Goal: Task Accomplishment & Management: Manage account settings

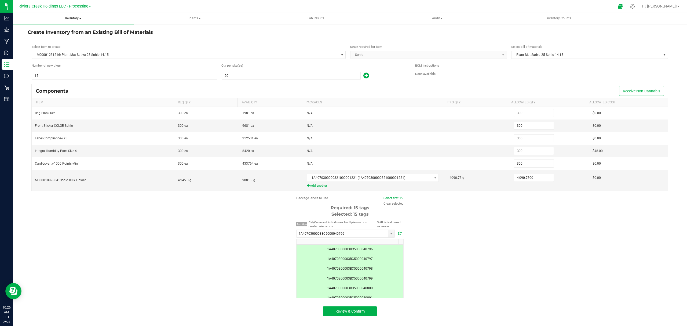
click at [72, 16] on span "Inventory" at bounding box center [73, 18] width 121 height 11
click at [60, 67] on span "From bill of materials" at bounding box center [44, 64] width 49 height 5
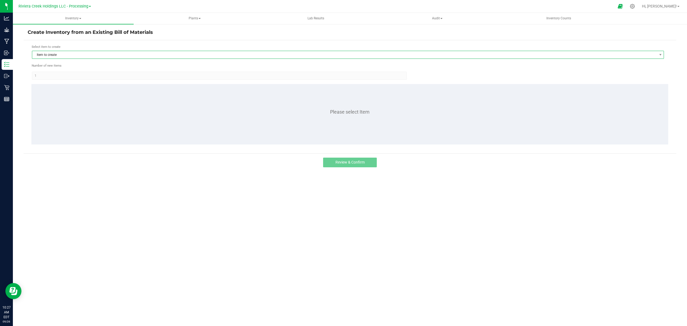
click at [66, 53] on span "Item to create" at bounding box center [344, 55] width 625 height 8
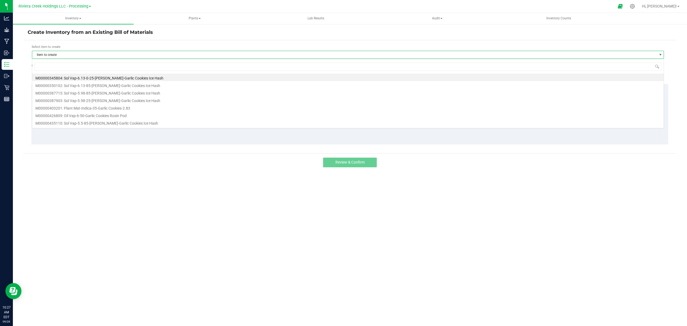
scroll to position [8, 632]
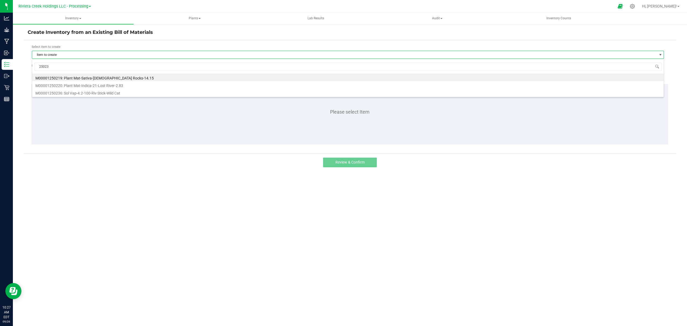
type input "250236"
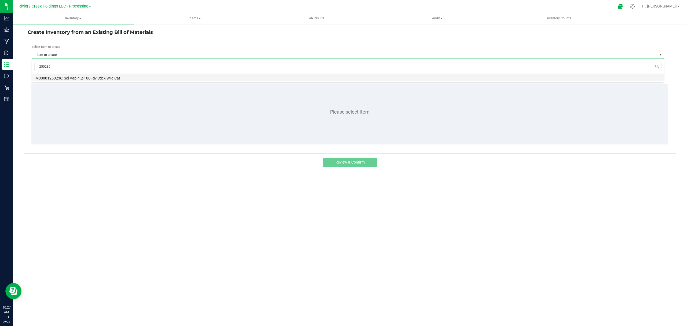
click at [81, 75] on li "M00001250236: Sol Vap-4.2-100-Riv Stick-Wild Cat" at bounding box center [348, 78] width 632 height 8
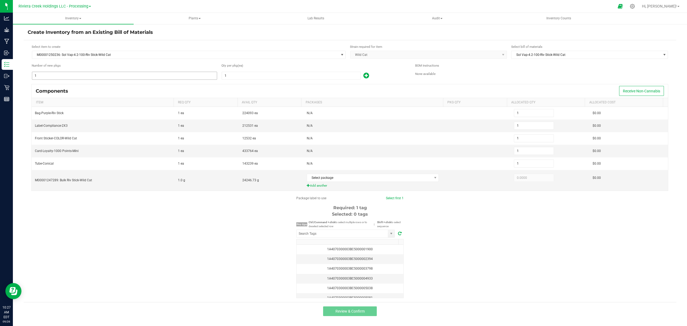
click at [117, 76] on input "1" at bounding box center [124, 76] width 185 height 8
type input "6"
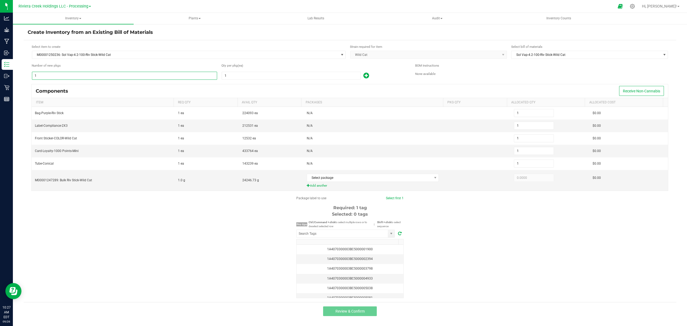
type input "6"
click at [236, 78] on input "1" at bounding box center [291, 76] width 139 height 8
type input "10"
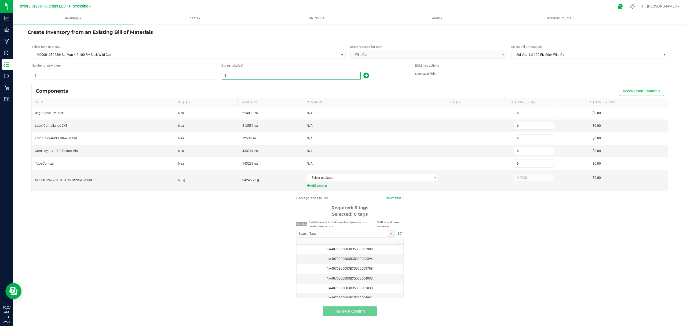
type input "60"
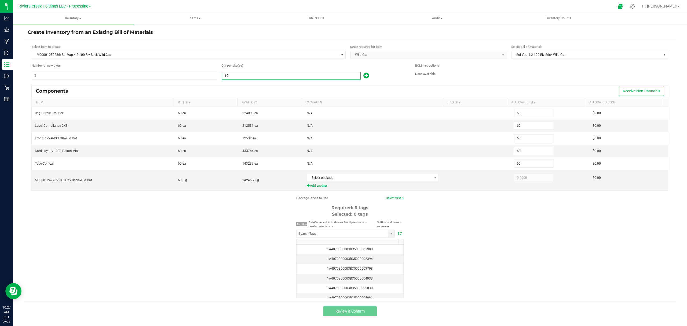
type input "100"
type input "600"
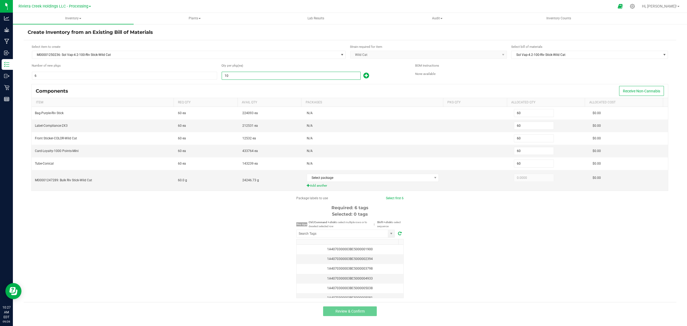
type input "600"
type input "100"
click at [383, 71] on div "Qty per pkg (ea) 100" at bounding box center [314, 71] width 186 height 17
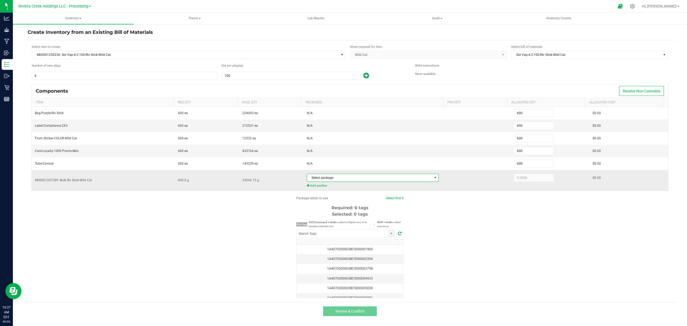
click at [368, 177] on span "Select package" at bounding box center [369, 178] width 125 height 8
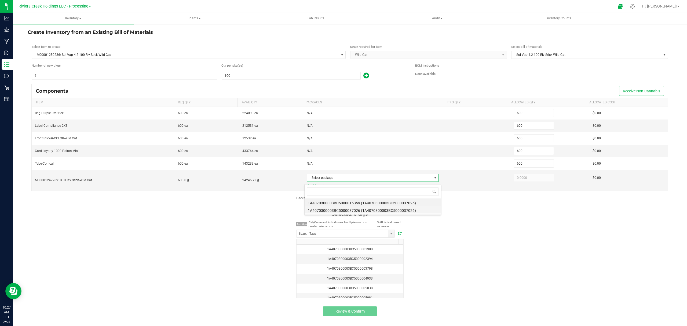
click at [386, 208] on li "1A4070300003BC5000037026 (1A4070300003BC5000037026)" at bounding box center [373, 210] width 136 height 8
type input "600.0000"
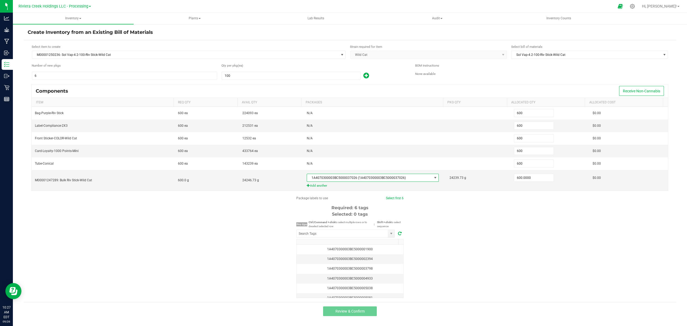
click at [455, 228] on div "Package labels to use Select first 6 Required: 6 tags Selected: 0 tags Pro tips…" at bounding box center [350, 247] width 653 height 102
click at [372, 236] on input "NO DATA FOUND" at bounding box center [342, 234] width 91 height 8
click at [333, 245] on li "1A4070300003BC5000040796" at bounding box center [346, 245] width 98 height 9
type input "1A4070300003BC5000040796"
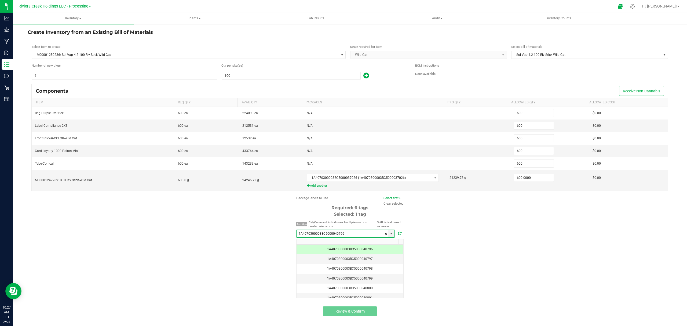
click at [395, 196] on div "Components Receive Non-Cannabis Item Req Qty Avail Qty Packages Pkg Qty Allocat…" at bounding box center [350, 140] width 645 height 112
click at [394, 200] on link "Select first 6" at bounding box center [393, 198] width 18 height 4
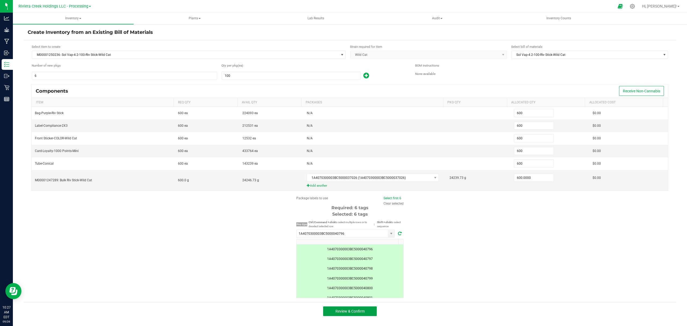
click at [369, 311] on button "Review & Confirm" at bounding box center [350, 311] width 54 height 10
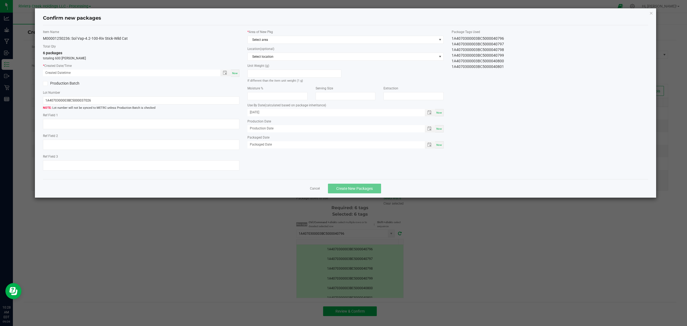
click at [238, 76] on div "Now" at bounding box center [235, 73] width 9 height 7
type input "[DATE] 10:28 AM"
click at [278, 43] on span "Select area" at bounding box center [342, 40] width 189 height 8
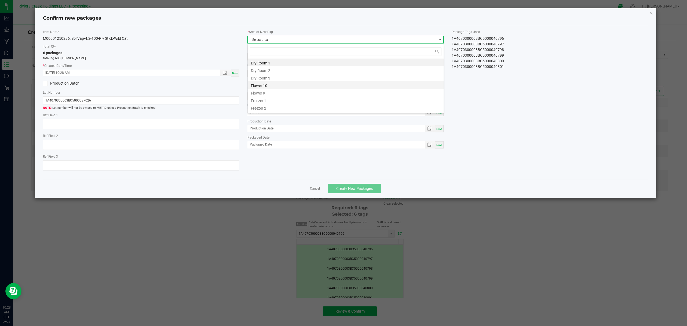
scroll to position [8, 196]
click at [279, 86] on li "Flower 10" at bounding box center [346, 85] width 196 height 8
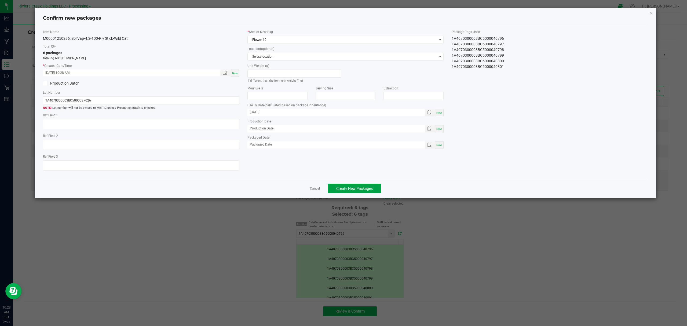
click at [362, 191] on span "Create New Packages" at bounding box center [354, 188] width 37 height 4
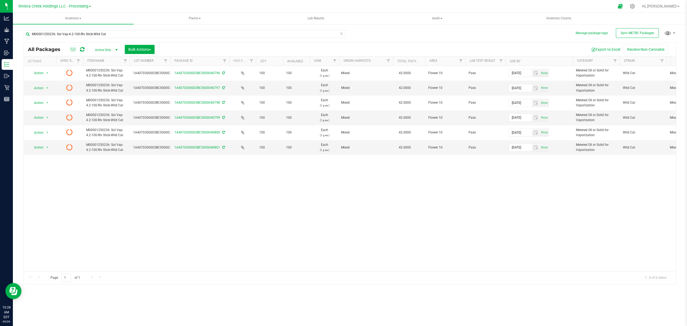
click at [84, 50] on icon at bounding box center [82, 49] width 5 height 5
click at [111, 36] on input "M00001250236: Sol Vap-4.2-100-Riv Stick-Wild Cat" at bounding box center [185, 34] width 322 height 8
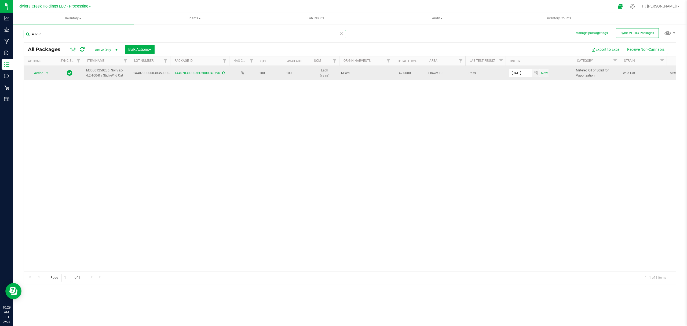
type input "40796"
click at [42, 71] on span "Action" at bounding box center [36, 73] width 14 height 8
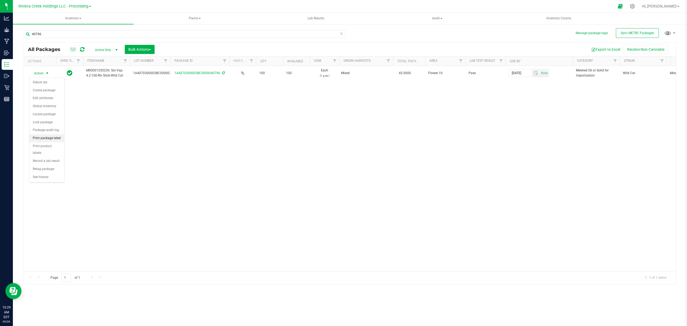
click at [49, 139] on li "Print package label" at bounding box center [47, 138] width 35 height 8
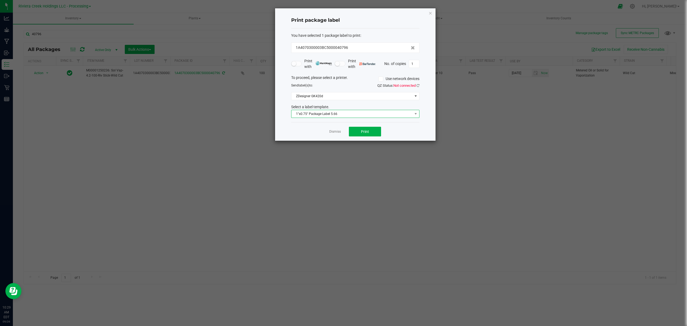
click at [358, 113] on span "1"x0.75" Package Label 5.66" at bounding box center [352, 114] width 121 height 8
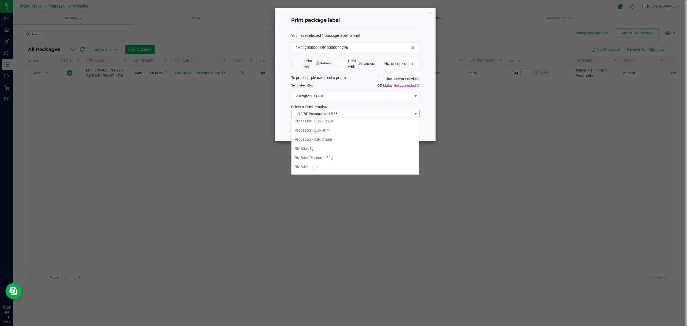
scroll to position [216, 0]
click at [324, 168] on li "Riv Stick 1g" at bounding box center [356, 163] width 128 height 9
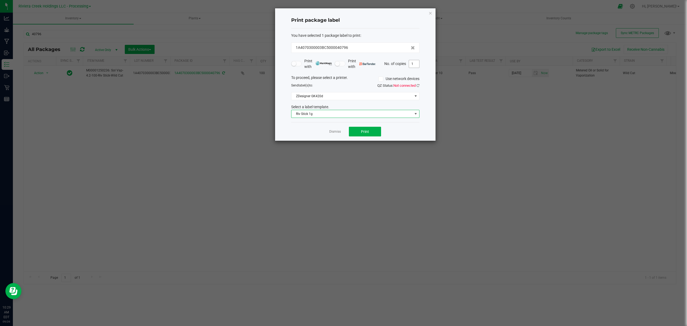
click at [412, 60] on input "1" at bounding box center [414, 64] width 10 height 8
type input "6"
click at [367, 130] on span "Print" at bounding box center [365, 131] width 8 height 4
click at [430, 12] on icon "button" at bounding box center [431, 13] width 4 height 6
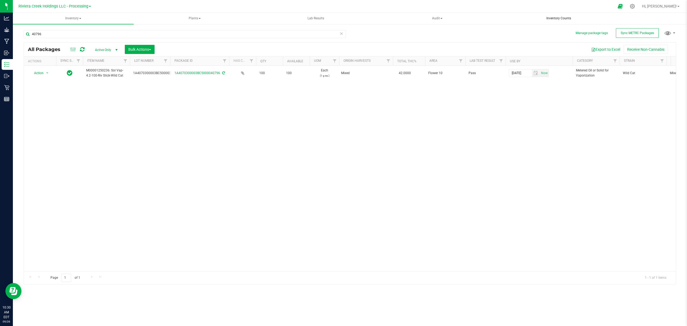
click at [552, 18] on span "Inventory Counts" at bounding box center [558, 18] width 39 height 5
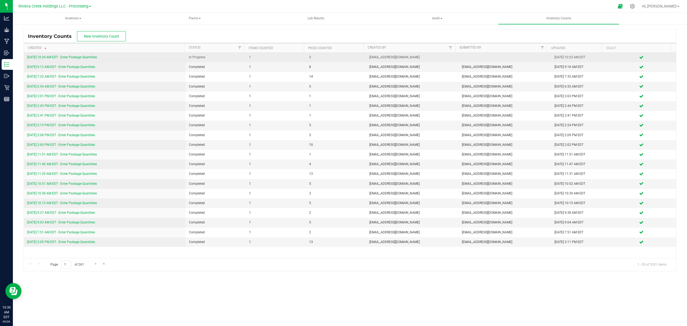
click at [91, 58] on link "[DATE] 10:24 AM EDT - Enter Package Quantities" at bounding box center [62, 57] width 70 height 4
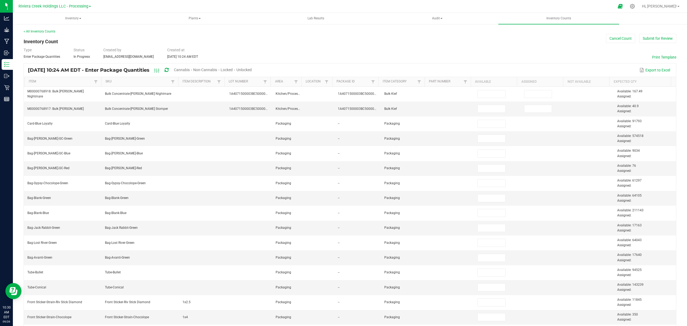
type input "100"
type input "0"
type input "100"
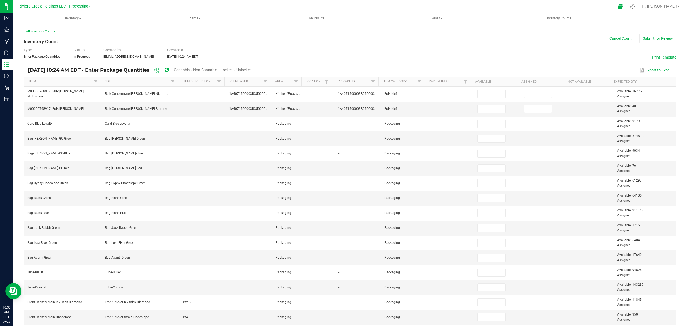
type input "100"
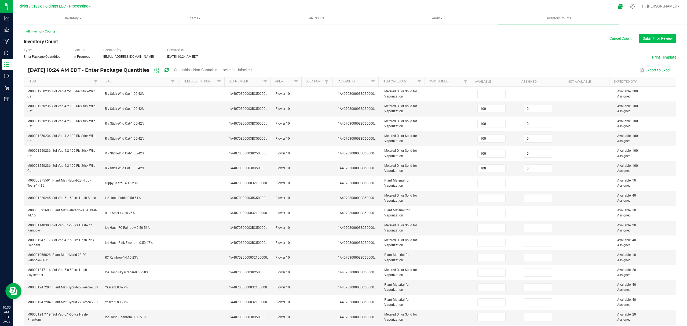
click at [646, 37] on button "Submit for Review" at bounding box center [657, 38] width 37 height 9
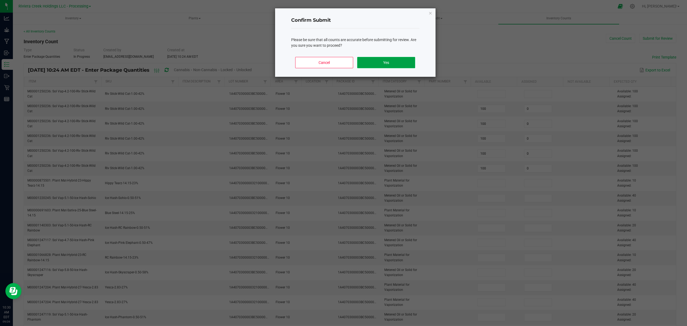
click at [409, 60] on button "Yes" at bounding box center [386, 62] width 58 height 11
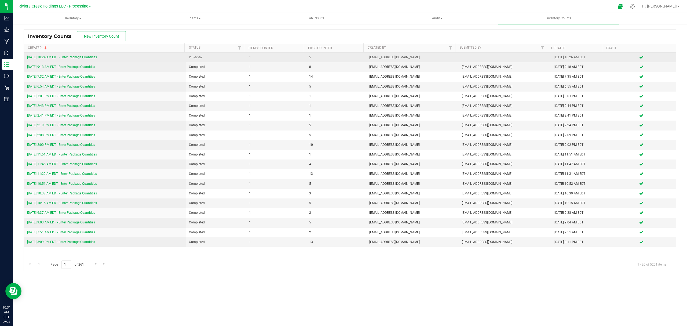
click at [93, 58] on link "[DATE] 10:24 AM EDT - Enter Package Quantities" at bounding box center [62, 57] width 70 height 4
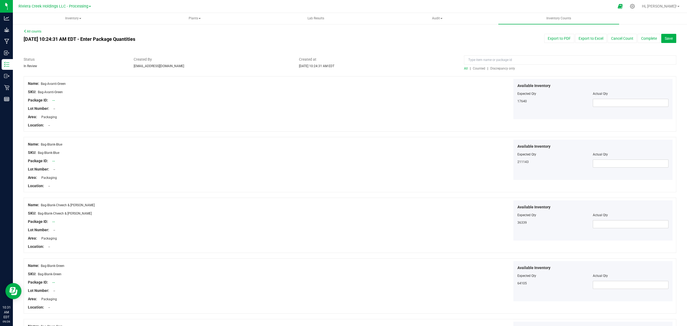
click at [482, 69] on span "Counted" at bounding box center [479, 69] width 12 height 4
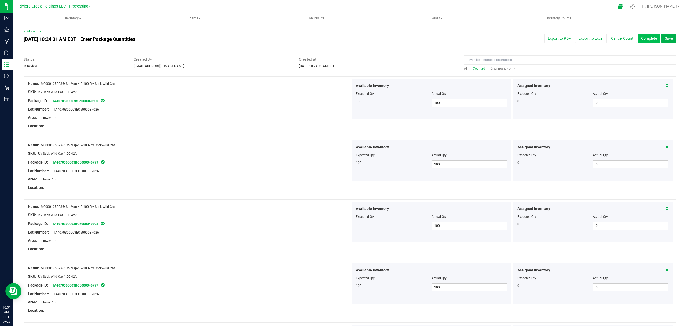
click at [645, 37] on button "Complete" at bounding box center [649, 38] width 23 height 9
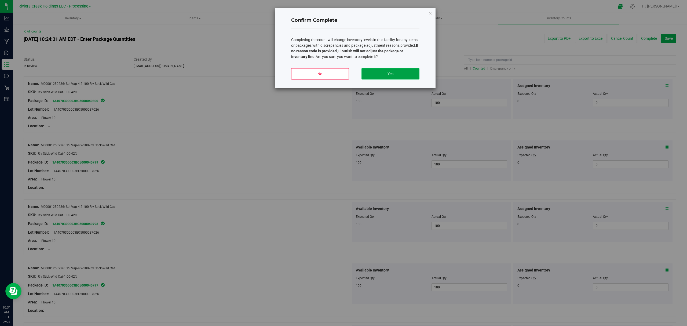
click at [374, 74] on button "Yes" at bounding box center [391, 73] width 58 height 11
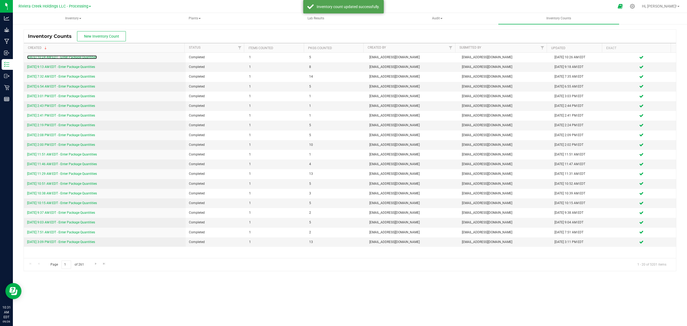
click at [84, 58] on link "[DATE] 10:24 AM EDT - Enter Package Quantities" at bounding box center [62, 57] width 70 height 4
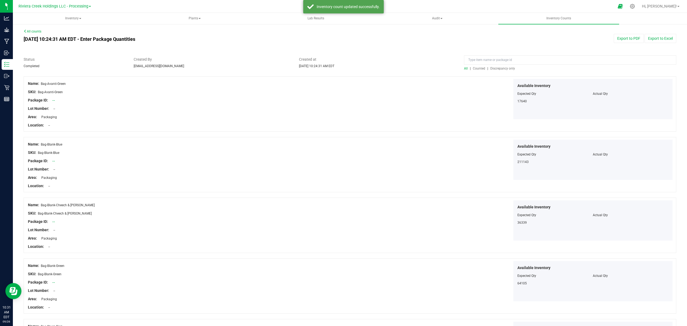
click at [478, 67] on span "Counted" at bounding box center [479, 69] width 12 height 4
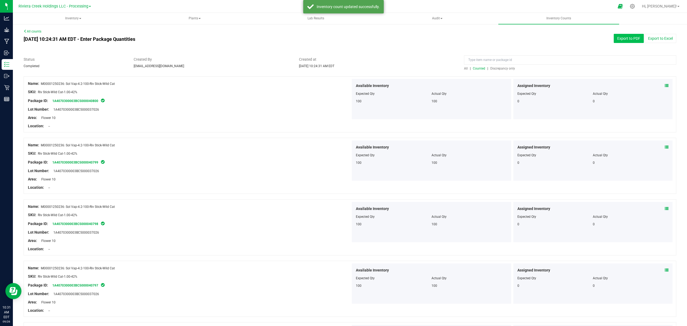
click at [614, 40] on button "Export to PDF" at bounding box center [629, 38] width 30 height 9
click at [70, 18] on span "Inventory" at bounding box center [73, 18] width 120 height 11
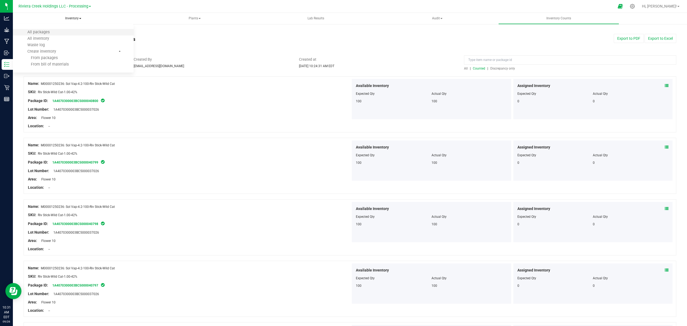
click at [63, 32] on li "All packages" at bounding box center [73, 32] width 121 height 6
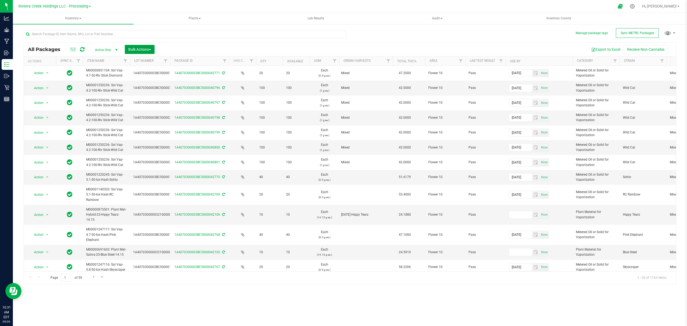
click at [134, 52] on button "Bulk Actions" at bounding box center [140, 49] width 30 height 9
click at [156, 103] on div "Lock/Unlock packages" at bounding box center [150, 101] width 44 height 9
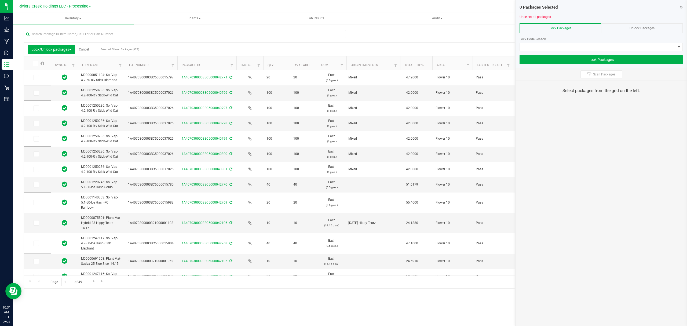
drag, startPoint x: 174, startPoint y: 60, endPoint x: 178, endPoint y: 60, distance: 4.3
click at [38, 91] on span at bounding box center [36, 92] width 5 height 5
click at [0, 0] on input "checkbox" at bounding box center [0, 0] width 0 height 0
click at [38, 109] on span at bounding box center [36, 108] width 5 height 5
click at [0, 0] on input "checkbox" at bounding box center [0, 0] width 0 height 0
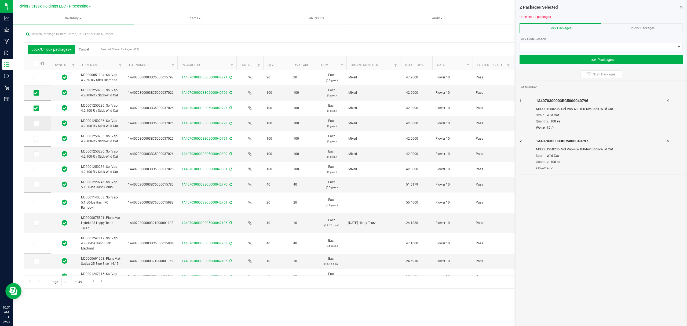
click at [37, 123] on icon at bounding box center [35, 123] width 3 height 0
click at [0, 0] on input "checkbox" at bounding box center [0, 0] width 0 height 0
click at [35, 139] on icon at bounding box center [35, 139] width 3 height 0
click at [0, 0] on input "checkbox" at bounding box center [0, 0] width 0 height 0
click at [38, 158] on td at bounding box center [37, 154] width 27 height 15
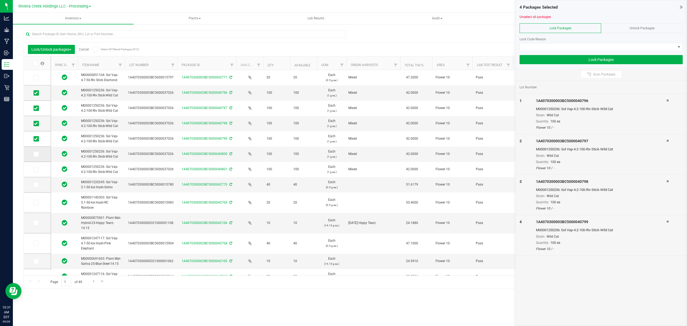
click at [36, 154] on icon at bounding box center [35, 154] width 3 height 0
click at [0, 0] on input "checkbox" at bounding box center [0, 0] width 0 height 0
click at [34, 172] on span at bounding box center [36, 169] width 5 height 5
click at [0, 0] on input "checkbox" at bounding box center [0, 0] width 0 height 0
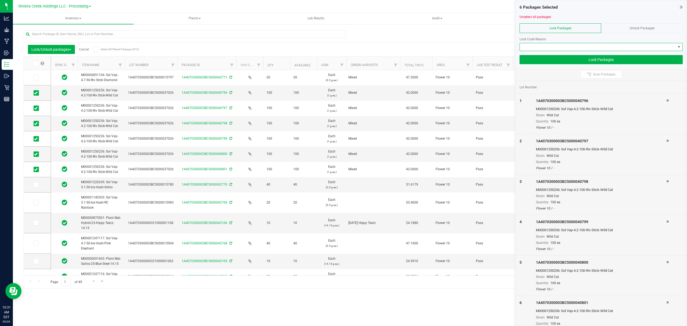
click at [548, 44] on span at bounding box center [598, 47] width 156 height 8
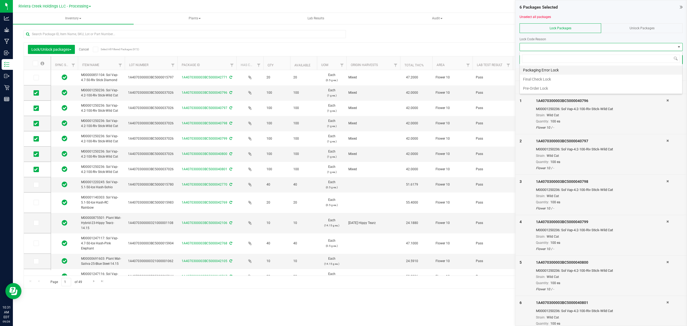
scroll to position [8, 163]
click at [529, 78] on li "Final Check Lock" at bounding box center [601, 79] width 162 height 9
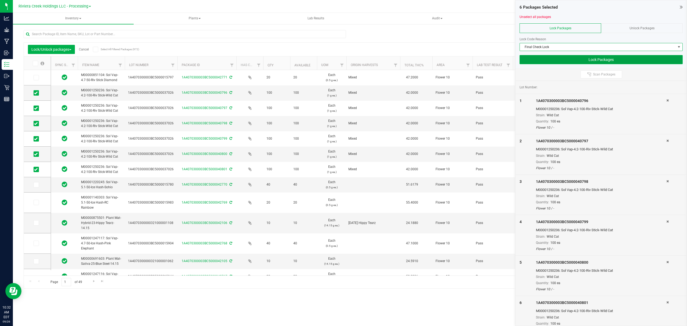
click at [535, 61] on button "Lock Packages" at bounding box center [601, 59] width 163 height 9
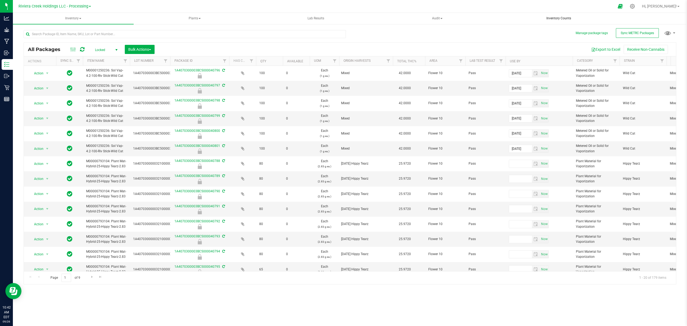
click at [555, 16] on span "Inventory Counts" at bounding box center [558, 18] width 39 height 5
click at [551, 19] on span "Inventory Counts" at bounding box center [558, 18] width 39 height 5
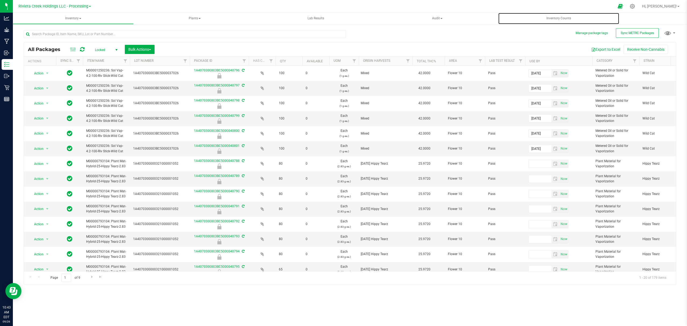
drag, startPoint x: 170, startPoint y: 62, endPoint x: 191, endPoint y: 63, distance: 20.4
click at [191, 63] on div "Actions Sync Status Item Name Lot Number Package ID Has COA Qty Available UOM O…" at bounding box center [347, 60] width 647 height 9
click at [63, 21] on span "Inventory" at bounding box center [73, 18] width 120 height 11
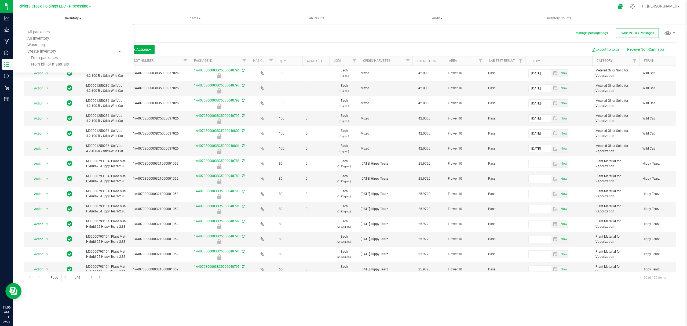
click at [67, 68] on ul "All packages All inventory Waste log Create inventory From packages From bill o…" at bounding box center [73, 48] width 121 height 48
click at [76, 17] on span "Inventory" at bounding box center [73, 18] width 121 height 11
click at [78, 64] on li "From bill of materials" at bounding box center [73, 64] width 106 height 6
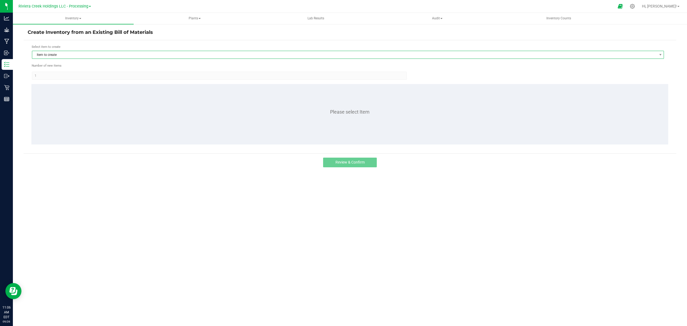
click at [99, 55] on span "Item to create" at bounding box center [344, 55] width 625 height 8
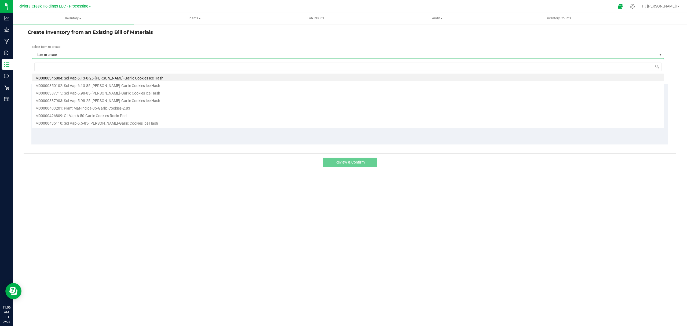
scroll to position [8, 632]
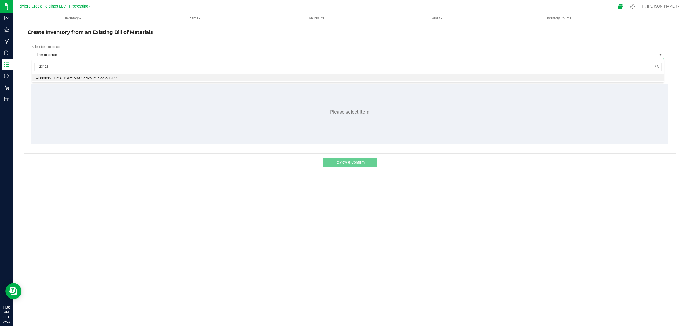
type input "231216"
click at [102, 78] on li "M00001231216: Plant Mat-Sativa-25-Sohio-14.15" at bounding box center [348, 78] width 632 height 8
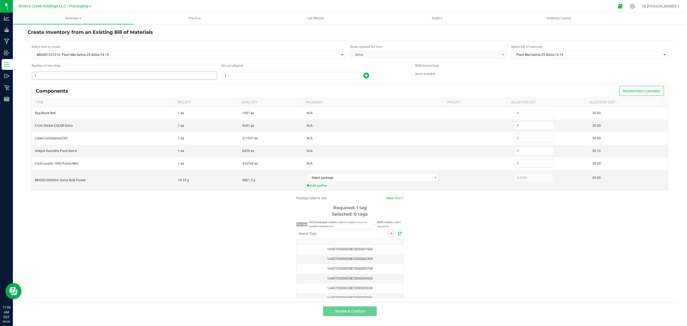
click at [100, 79] on input "1" at bounding box center [124, 76] width 185 height 8
click at [316, 233] on input "NO DATA FOUND" at bounding box center [342, 234] width 91 height 8
click at [347, 241] on li "1A4070300003BC5000040802" at bounding box center [346, 245] width 98 height 9
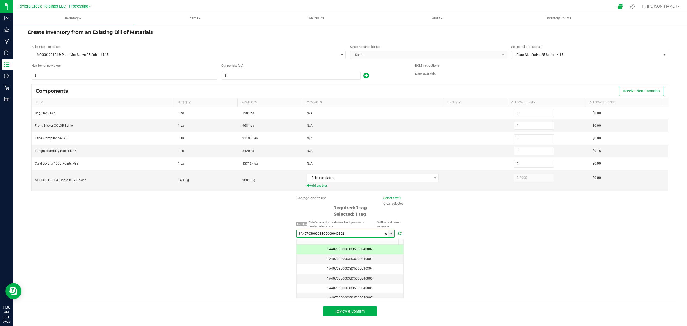
type input "1A4070300003BC5000040802"
click at [395, 200] on link "Select first 1" at bounding box center [393, 198] width 18 height 4
click at [124, 72] on input "1" at bounding box center [124, 76] width 185 height 8
type input "15"
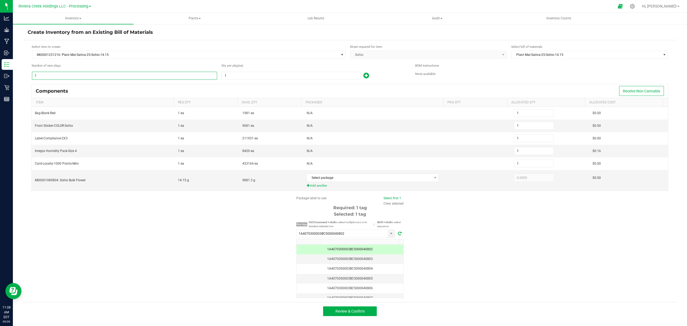
type input "15"
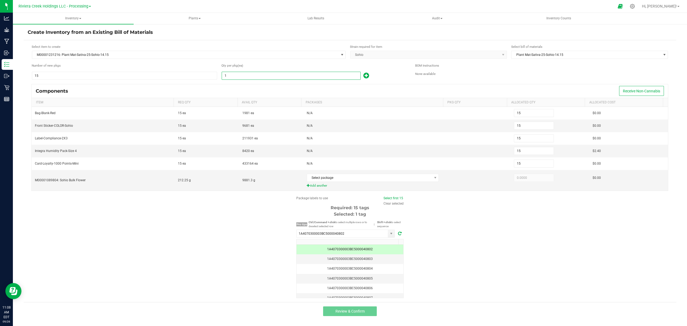
click at [245, 75] on input "1" at bounding box center [291, 76] width 139 height 8
type input "2"
type input "30"
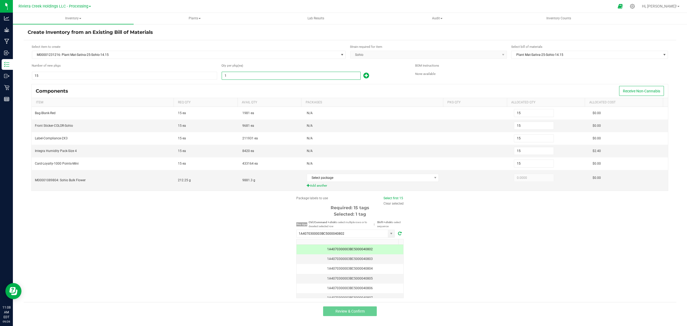
type input "30"
type input "20"
type input "300"
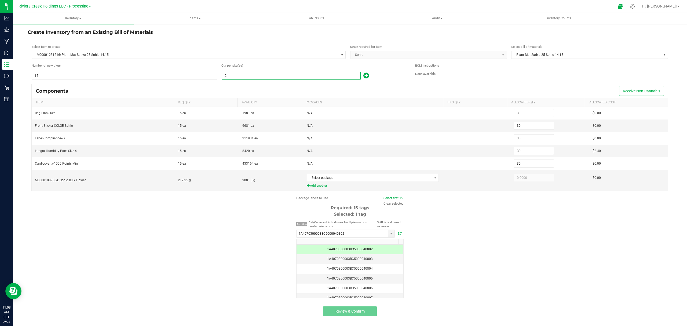
type input "300"
type input "20"
click at [386, 64] on div "Qty per pkg (ea)" at bounding box center [314, 65] width 186 height 5
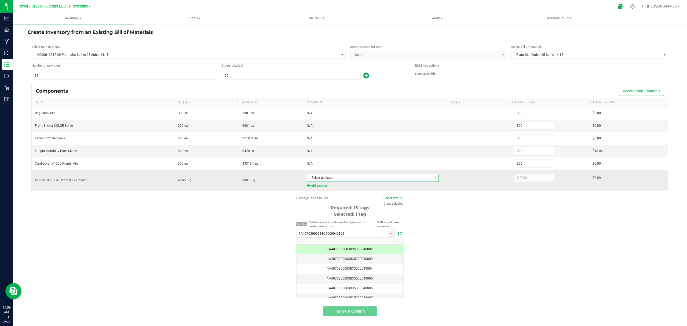
click at [387, 179] on span "Select package" at bounding box center [369, 178] width 125 height 8
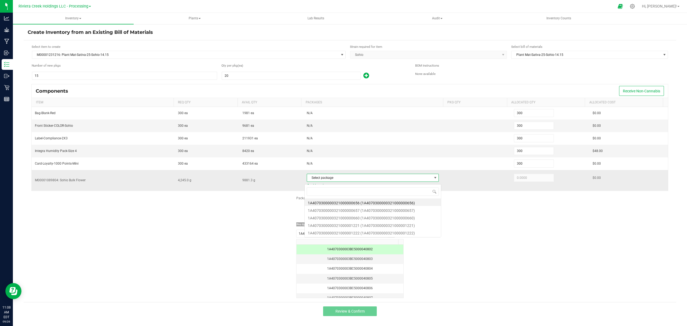
scroll to position [8, 131]
type input "1221"
click at [380, 203] on li "1A4070300000321000001221 (1A4070300000321000001221)" at bounding box center [373, 202] width 136 height 8
type input "4,090.7300"
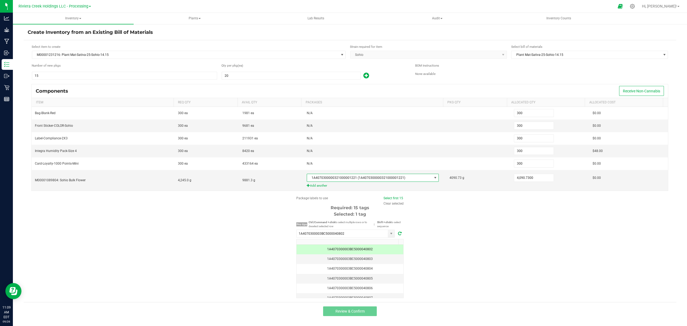
click at [446, 219] on div "Package labels to use Select first 15 Clear selected Required: 15 tags Selected…" at bounding box center [350, 247] width 653 height 102
click at [388, 199] on link "Select first 15" at bounding box center [394, 198] width 20 height 4
click at [370, 316] on button "Review & Confirm" at bounding box center [350, 311] width 54 height 10
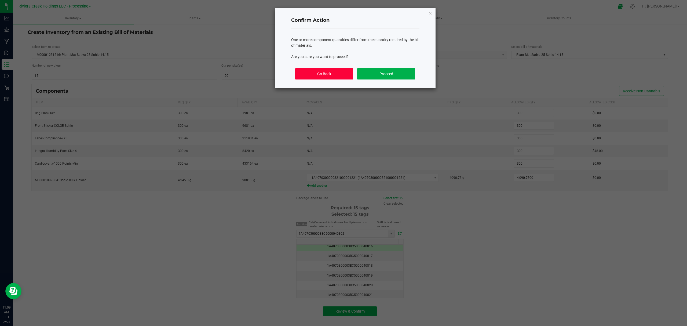
click at [320, 74] on button "Go Back" at bounding box center [324, 73] width 58 height 11
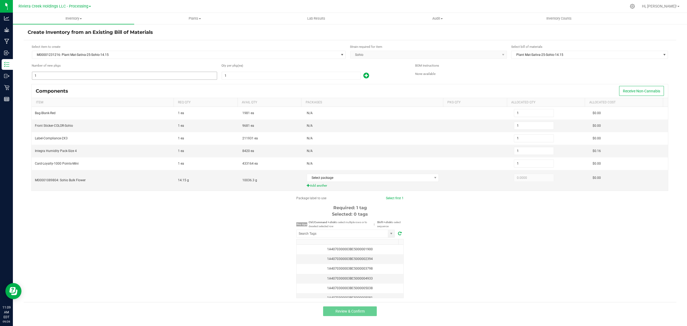
click at [118, 77] on input "1" at bounding box center [124, 76] width 185 height 8
type input "15"
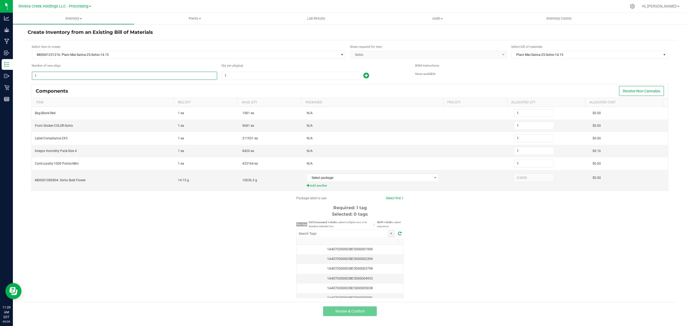
type input "15"
click at [255, 78] on input "1" at bounding box center [291, 76] width 139 height 8
type input "2"
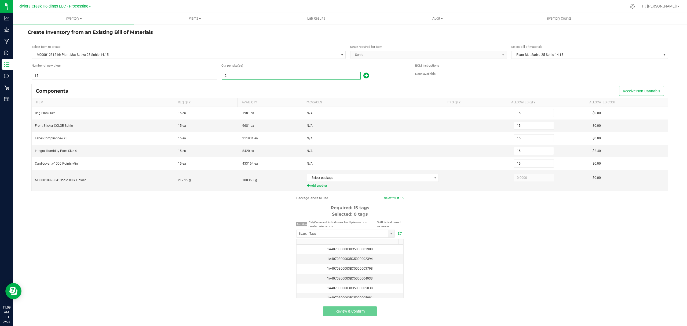
type input "30"
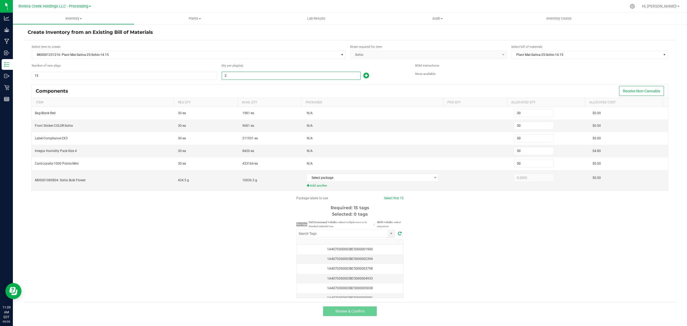
type input "20"
type input "300"
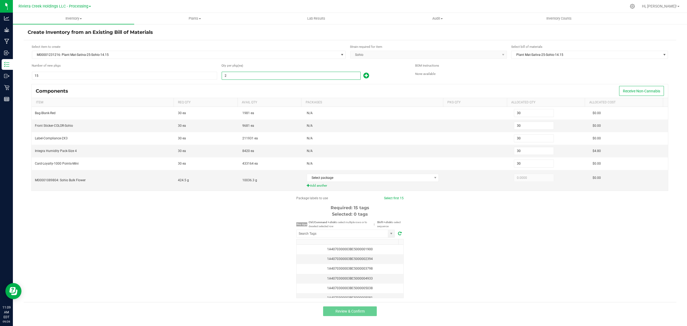
type input "300"
type input "20"
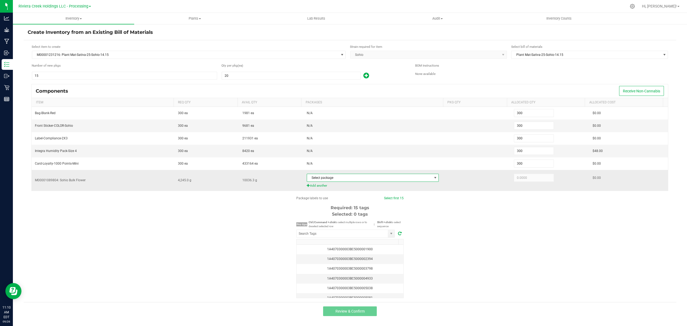
click at [357, 177] on span "Select package" at bounding box center [369, 178] width 125 height 8
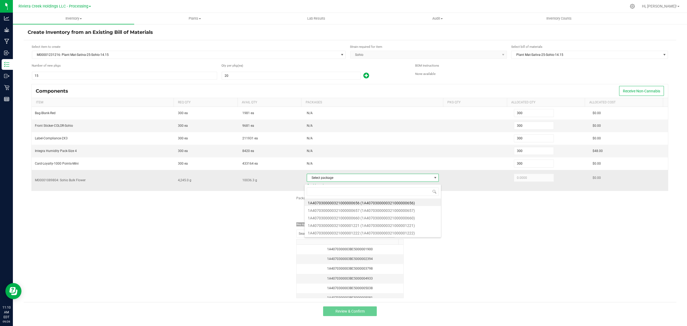
scroll to position [8, 131]
type input "1221"
click at [401, 199] on li "1A4070300000321000001221 (1A4070300000321000001221)" at bounding box center [373, 202] width 136 height 8
type input "4,245.0000"
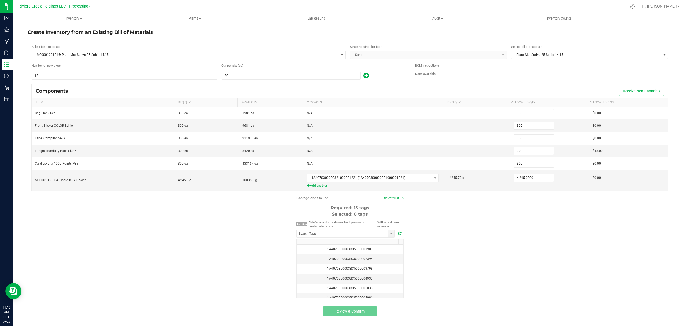
click at [491, 221] on div "Package labels to use Select first 15 Required: 15 tags Selected: 0 tags Pro ti…" at bounding box center [350, 247] width 653 height 102
click at [340, 237] on input "NO DATA FOUND" at bounding box center [342, 234] width 91 height 8
click at [356, 246] on li "1A4070300003BC5000040802" at bounding box center [346, 245] width 98 height 9
type input "1A4070300003BC5000040802"
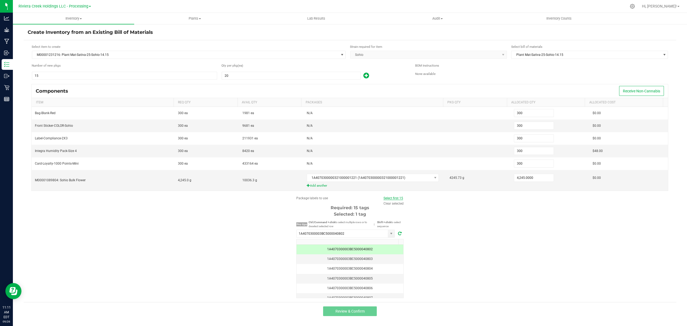
click at [390, 200] on link "Select first 15" at bounding box center [394, 198] width 20 height 4
click at [365, 313] on span "Review & Confirm" at bounding box center [350, 311] width 29 height 4
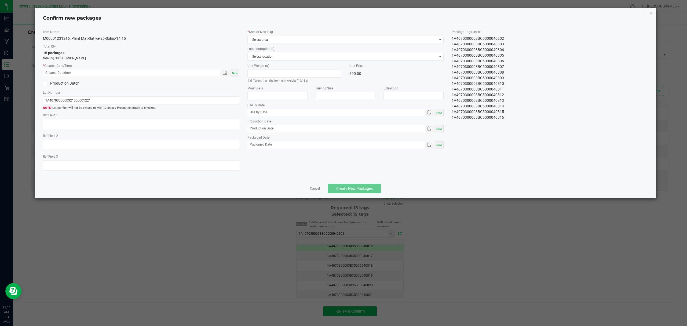
click at [234, 76] on div "Now" at bounding box center [235, 73] width 9 height 7
type input "09/26/2025 11:11 AM"
click at [281, 41] on span "Select area" at bounding box center [342, 40] width 189 height 8
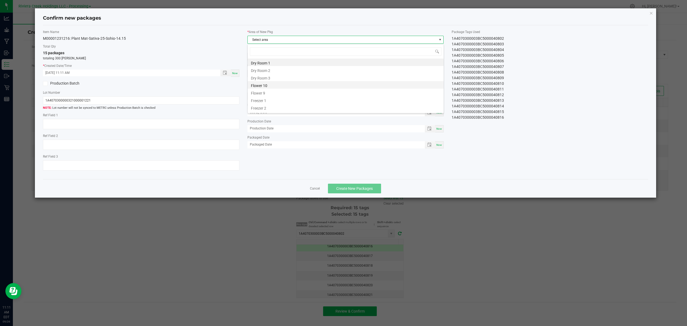
scroll to position [8, 196]
click at [279, 85] on li "Flower 10" at bounding box center [346, 85] width 196 height 8
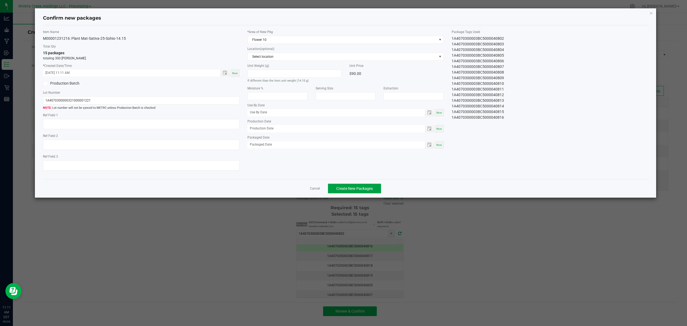
click at [371, 187] on button "Create New Packages" at bounding box center [354, 189] width 53 height 10
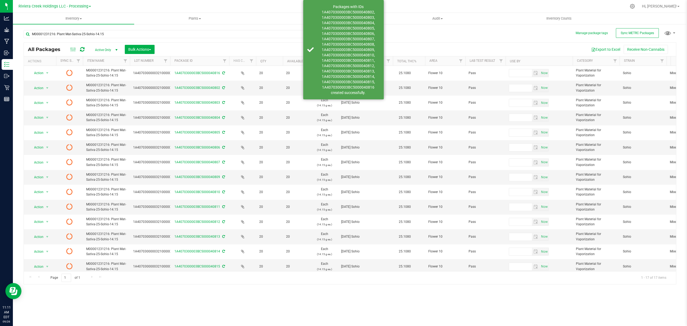
click at [81, 52] on icon at bounding box center [82, 49] width 5 height 5
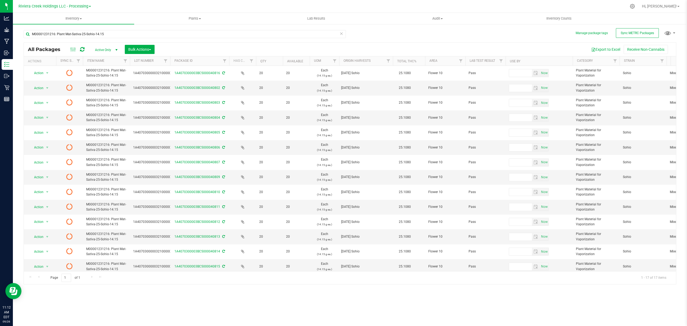
click at [82, 47] on icon at bounding box center [82, 49] width 5 height 5
click at [562, 17] on span "Inventory Counts" at bounding box center [559, 18] width 40 height 5
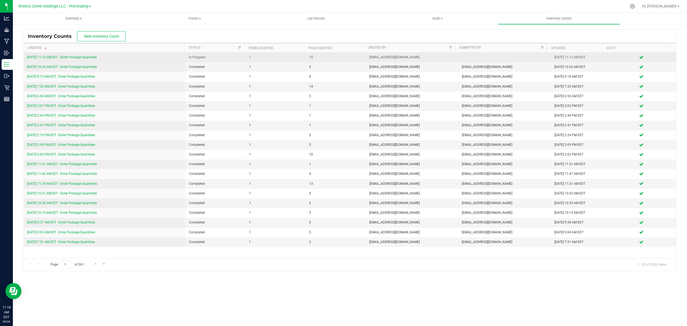
click at [74, 58] on link "9/26/25 11:12 AM EDT - Enter Package Quantities" at bounding box center [62, 57] width 70 height 4
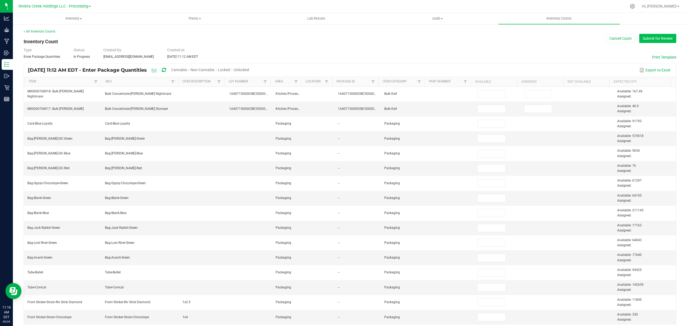
click at [650, 38] on button "Submit for Review" at bounding box center [657, 38] width 37 height 9
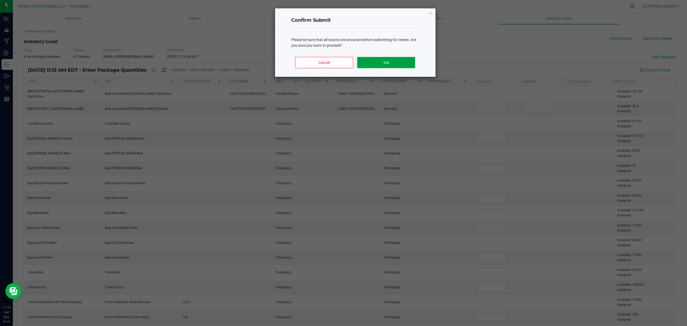
click at [389, 65] on button "Yes" at bounding box center [386, 62] width 58 height 11
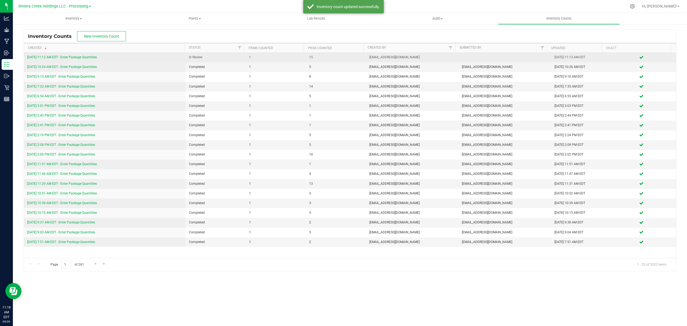
click at [83, 56] on link "9/26/25 11:12 AM EDT - Enter Package Quantities" at bounding box center [62, 57] width 70 height 4
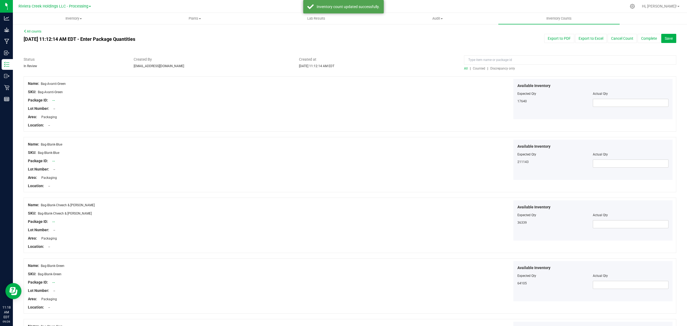
click at [473, 67] on span "Counted" at bounding box center [479, 69] width 12 height 4
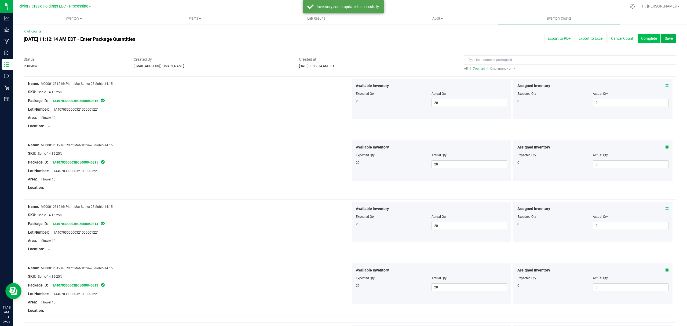
click at [640, 38] on button "Complete" at bounding box center [649, 38] width 23 height 9
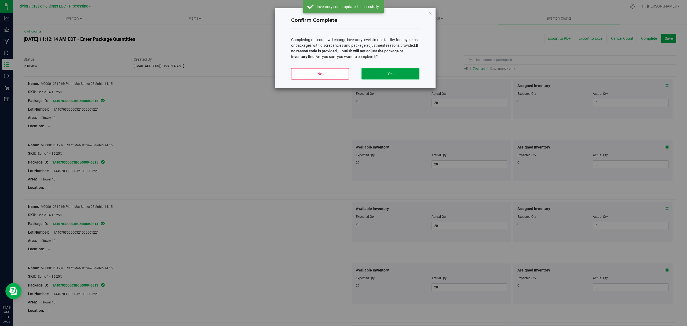
click at [398, 73] on button "Yes" at bounding box center [391, 73] width 58 height 11
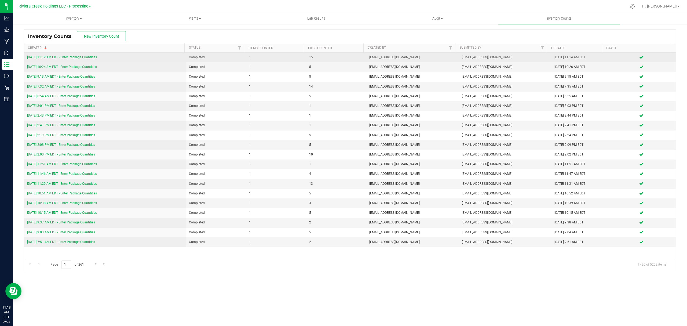
click at [66, 55] on div "9/26/25 11:12 AM EDT - Enter Package Quantities" at bounding box center [104, 57] width 155 height 5
click at [67, 56] on link "9/26/25 11:12 AM EDT - Enter Package Quantities" at bounding box center [62, 57] width 70 height 4
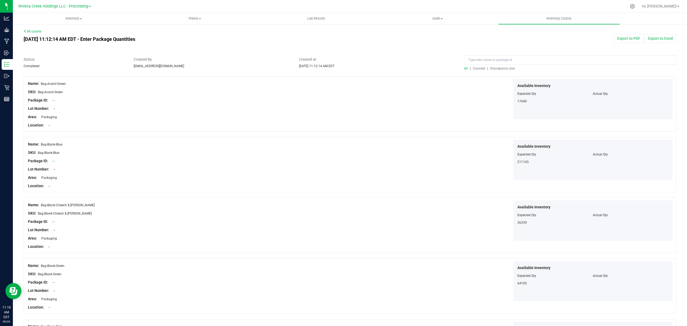
click at [474, 68] on span "Counted" at bounding box center [479, 69] width 12 height 4
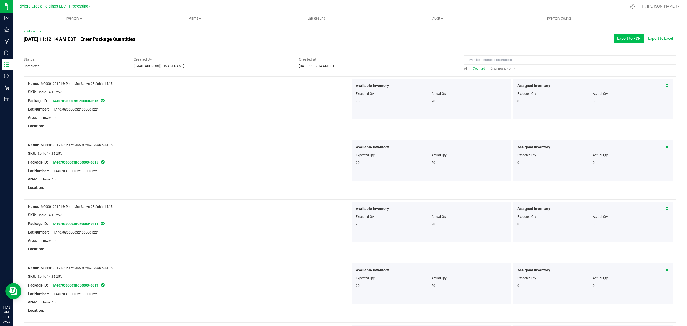
click at [627, 39] on button "Export to PDF" at bounding box center [629, 38] width 30 height 9
click at [69, 19] on span "Inventory" at bounding box center [73, 18] width 121 height 5
click at [70, 33] on li "All packages" at bounding box center [73, 32] width 121 height 6
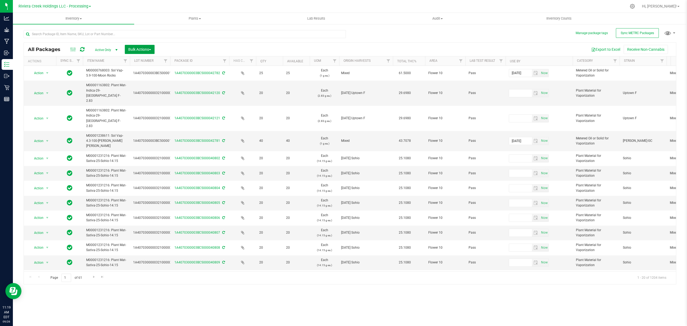
drag, startPoint x: 137, startPoint y: 48, endPoint x: 141, endPoint y: 65, distance: 17.6
click at [137, 48] on span "Bulk Actions" at bounding box center [139, 49] width 23 height 4
click at [148, 100] on span "Lock/Unlock packages" at bounding box center [146, 101] width 37 height 4
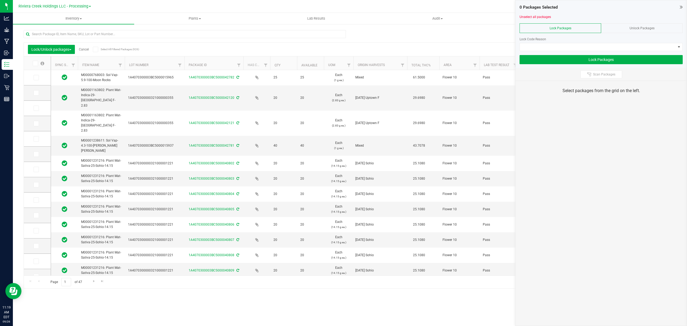
drag, startPoint x: 165, startPoint y: 63, endPoint x: 185, endPoint y: 64, distance: 20.4
click at [35, 63] on icon at bounding box center [34, 63] width 3 height 0
click at [0, 0] on input "checkbox" at bounding box center [0, 0] width 0 height 0
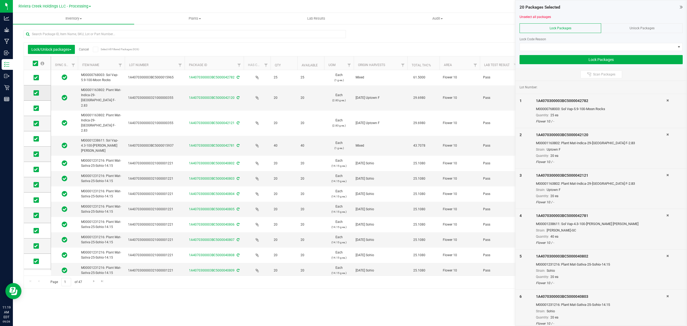
drag, startPoint x: 35, startPoint y: 76, endPoint x: 38, endPoint y: 88, distance: 12.1
click at [35, 78] on icon at bounding box center [35, 78] width 3 height 0
click at [0, 0] on input "checkbox" at bounding box center [0, 0] width 0 height 0
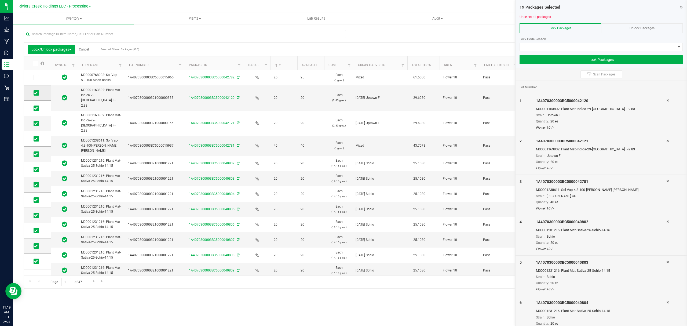
click at [37, 93] on icon at bounding box center [35, 93] width 3 height 0
click at [0, 0] on input "checkbox" at bounding box center [0, 0] width 0 height 0
click at [34, 107] on span at bounding box center [36, 108] width 5 height 5
click at [0, 0] on input "checkbox" at bounding box center [0, 0] width 0 height 0
click at [36, 123] on icon at bounding box center [35, 123] width 3 height 0
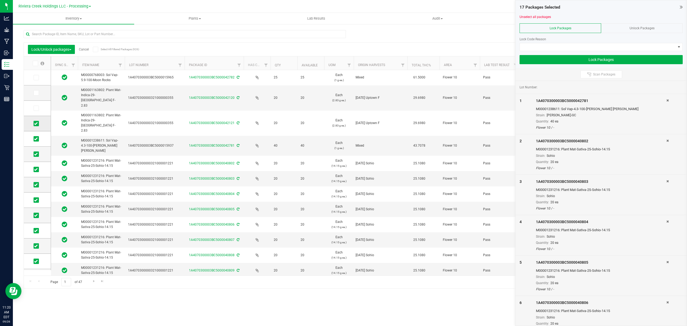
click at [0, 0] on input "checkbox" at bounding box center [0, 0] width 0 height 0
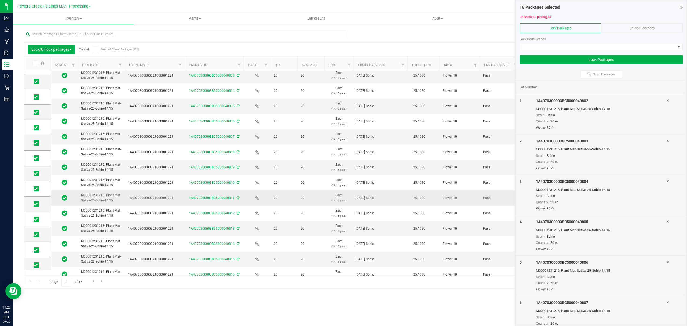
scroll to position [106, 0]
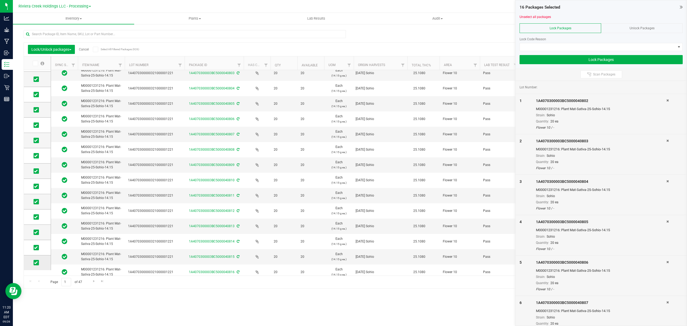
click at [34, 261] on span at bounding box center [36, 262] width 5 height 5
click at [0, 0] on input "checkbox" at bounding box center [0, 0] width 0 height 0
click at [549, 46] on span at bounding box center [598, 47] width 156 height 8
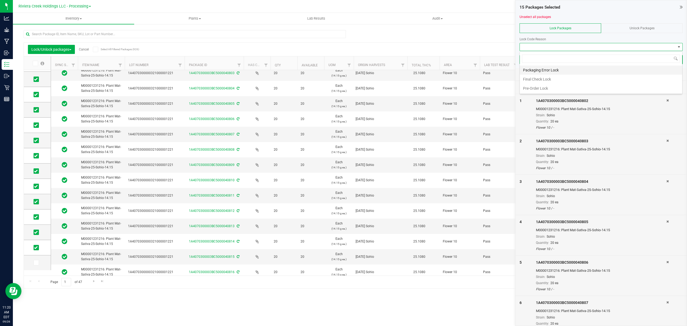
scroll to position [8, 163]
click at [535, 76] on li "Final Check Lock" at bounding box center [601, 79] width 162 height 9
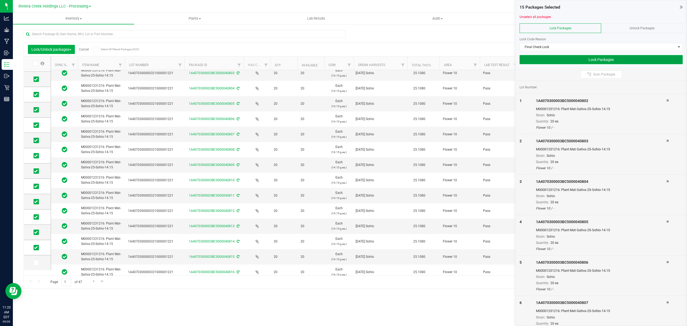
click at [539, 61] on button "Lock Packages" at bounding box center [601, 59] width 163 height 9
